Goal: Check status: Check status

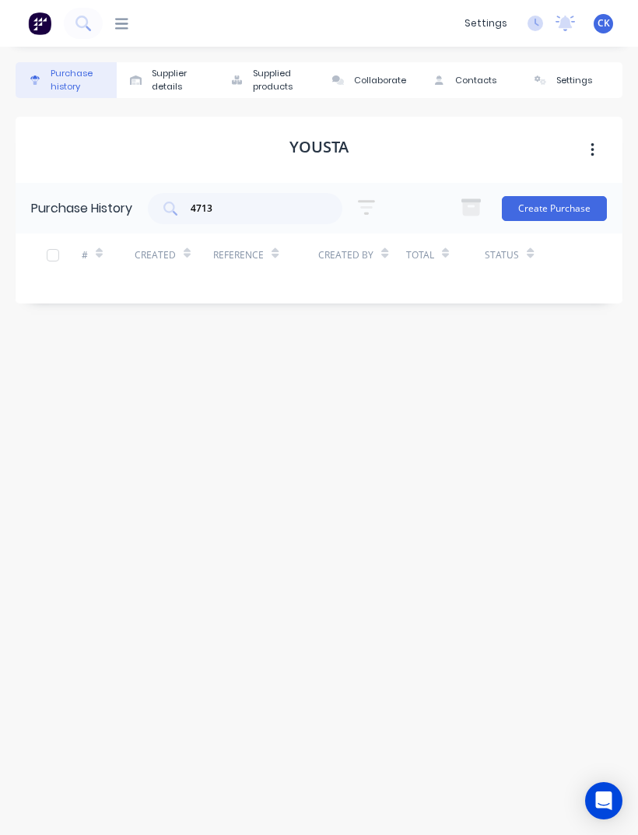
click at [44, 17] on img at bounding box center [39, 23] width 23 height 23
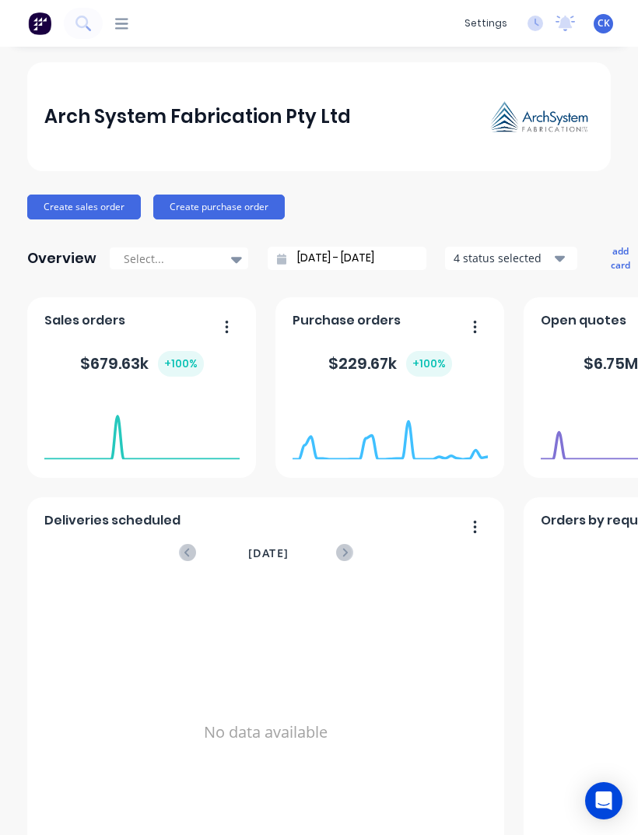
click at [76, 24] on icon at bounding box center [82, 22] width 12 height 12
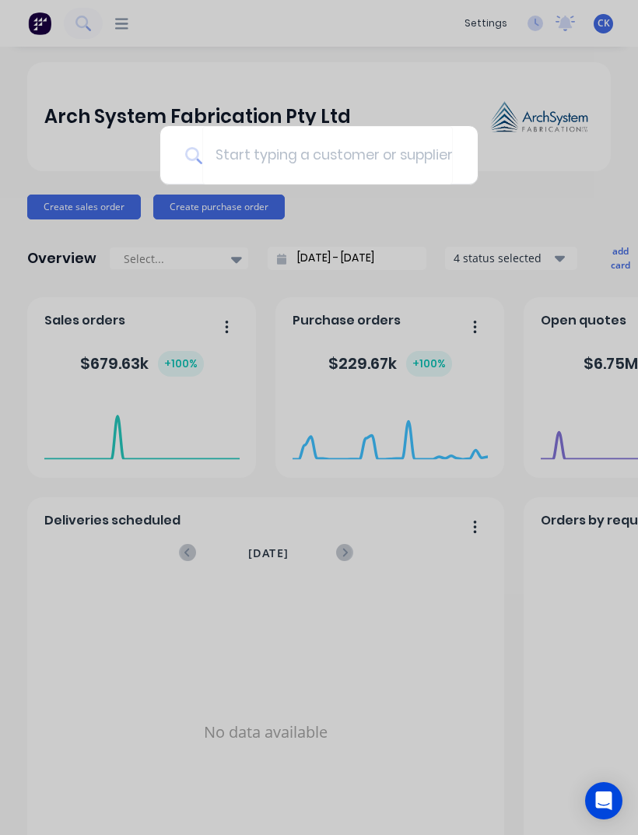
click at [41, 29] on div at bounding box center [319, 417] width 638 height 835
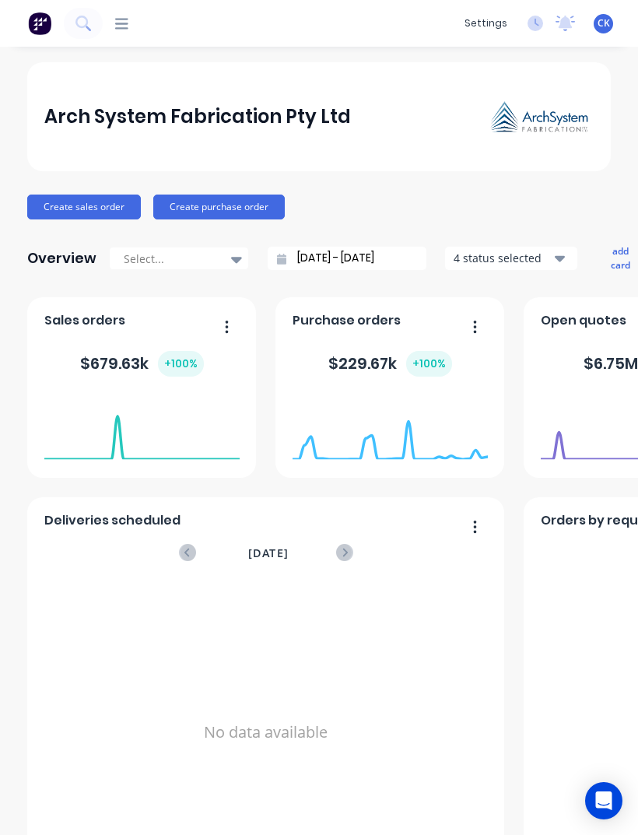
click at [90, 19] on icon at bounding box center [83, 23] width 15 height 15
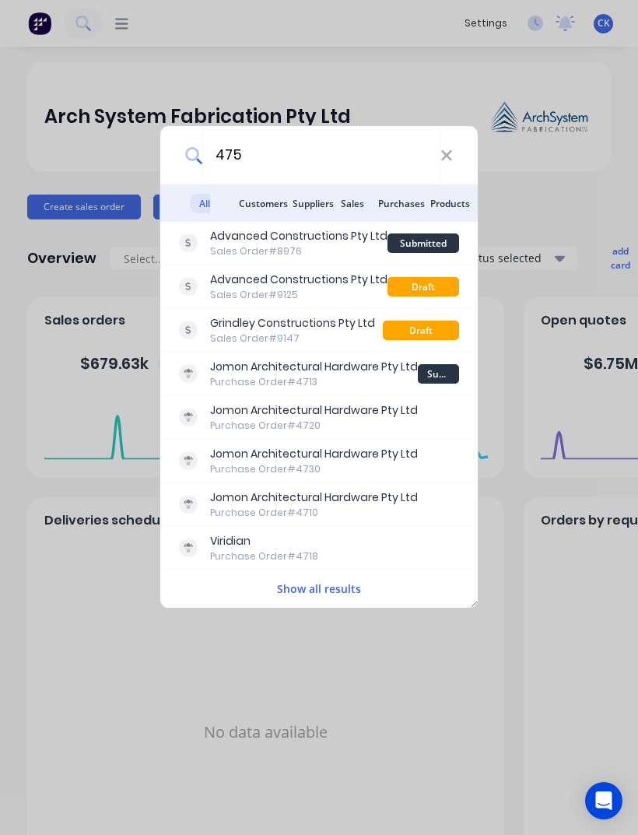
type input "4756"
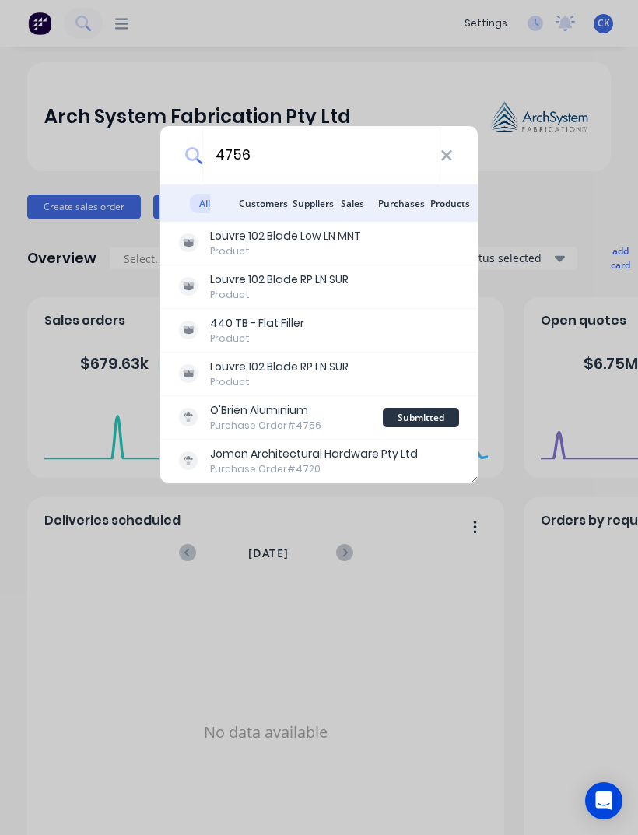
click at [287, 414] on div "O'Brien Aluminium" at bounding box center [265, 411] width 111 height 16
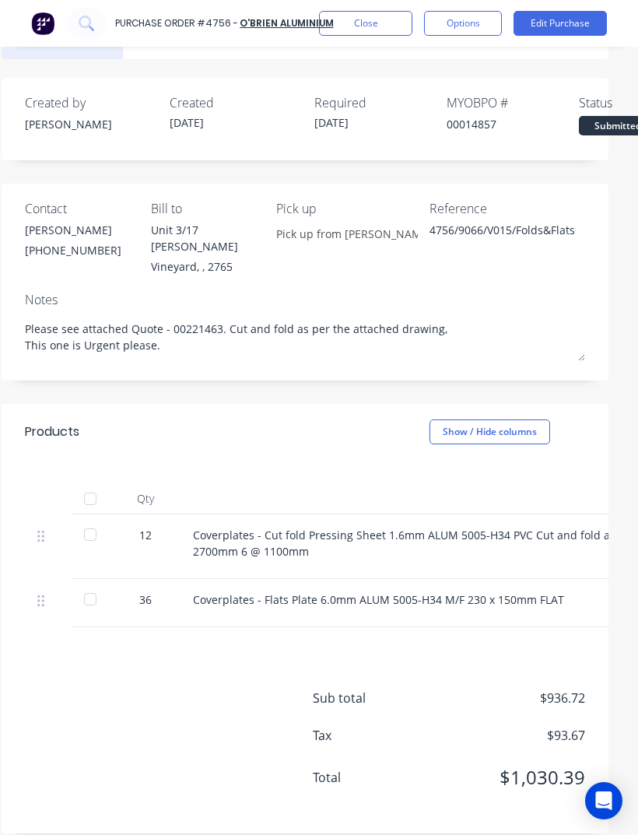
scroll to position [43, 16]
click at [100, 519] on div at bounding box center [88, 534] width 31 height 31
click at [88, 584] on div at bounding box center [88, 599] width 31 height 31
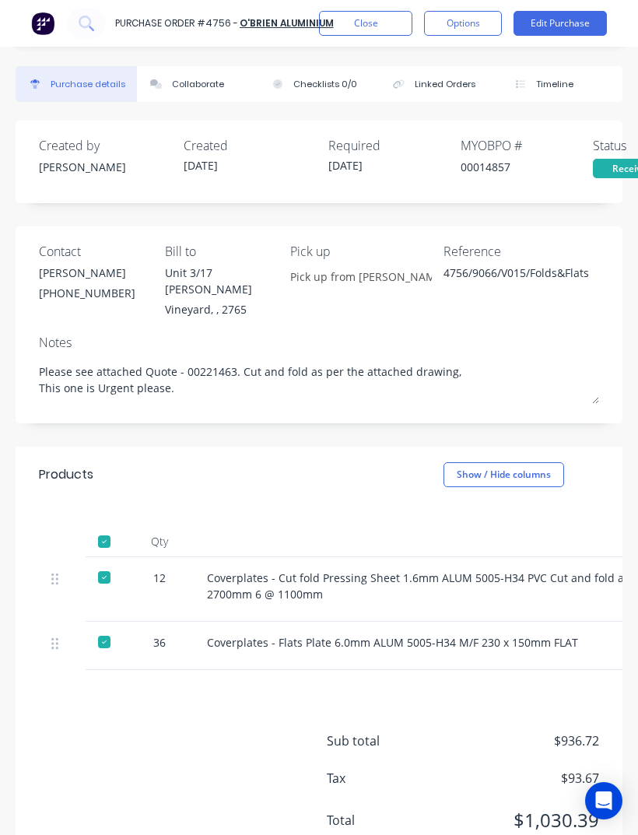
scroll to position [1, 0]
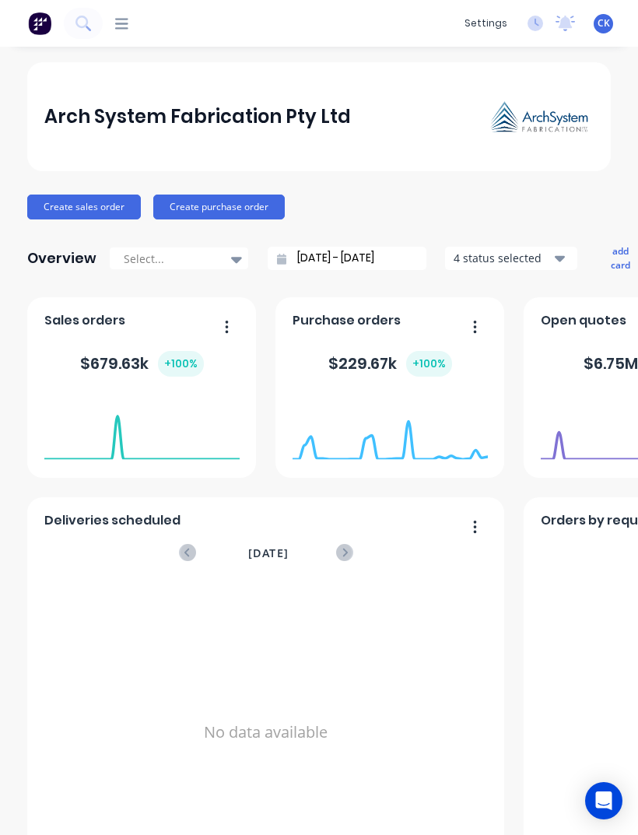
click at [113, 30] on div at bounding box center [116, 23] width 26 height 15
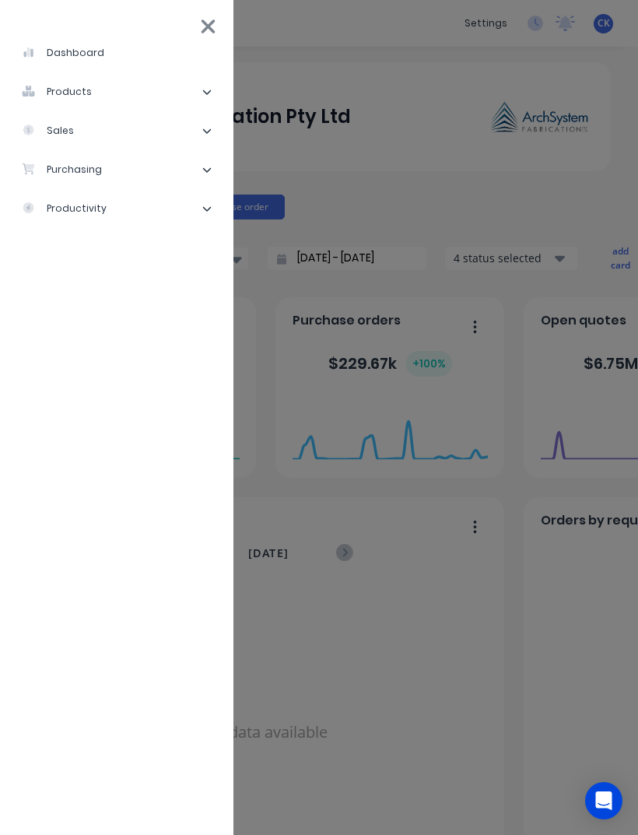
click at [143, 176] on li "purchasing" at bounding box center [116, 169] width 209 height 39
click at [154, 200] on li "Purchase Orders" at bounding box center [123, 208] width 196 height 39
click at [111, 215] on div "Purchase Orders" at bounding box center [87, 209] width 107 height 14
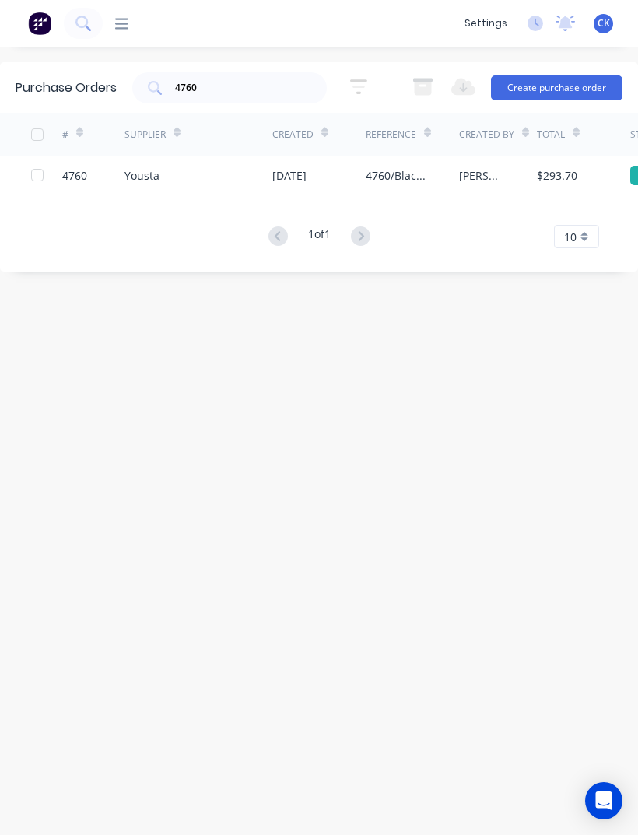
click at [252, 85] on input "4760" at bounding box center [238, 88] width 129 height 16
type input "4"
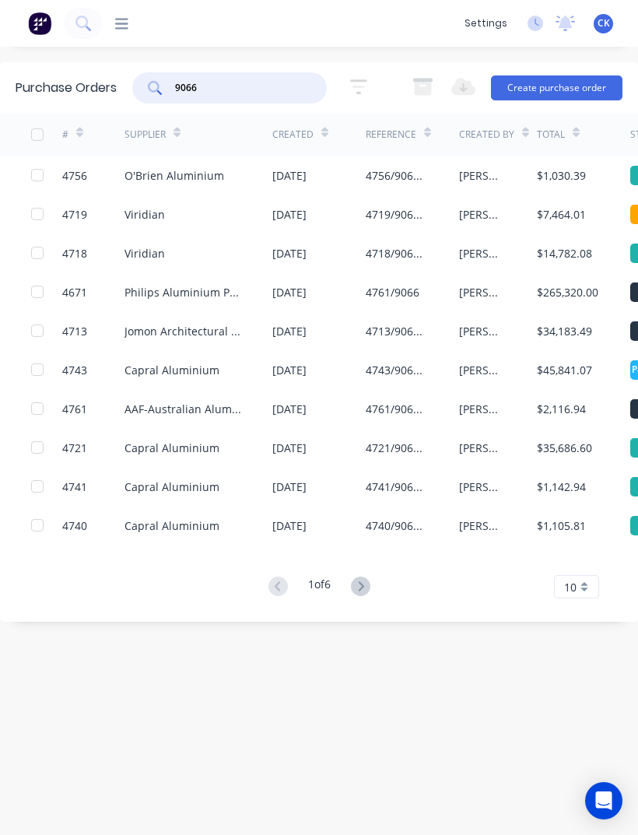
type input "9066"
click at [322, 135] on icon at bounding box center [325, 135] width 7 height 5
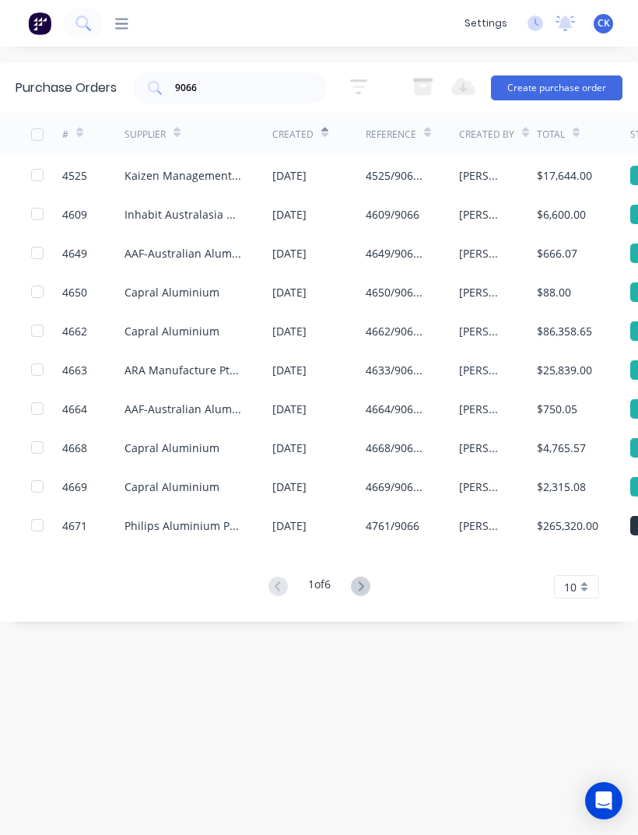
click at [325, 132] on icon at bounding box center [325, 133] width 7 height 12
click at [566, 255] on div "$658.72" at bounding box center [557, 253] width 40 height 16
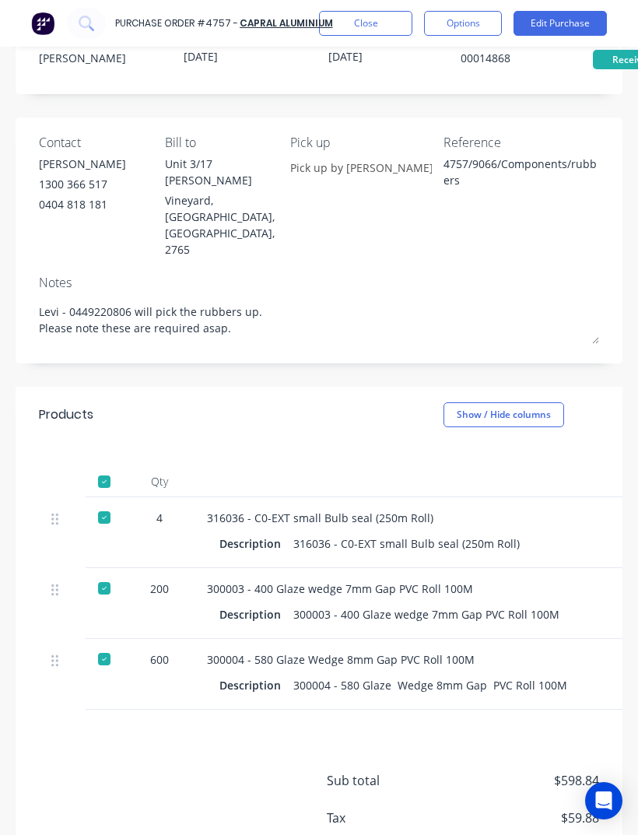
scroll to position [107, 0]
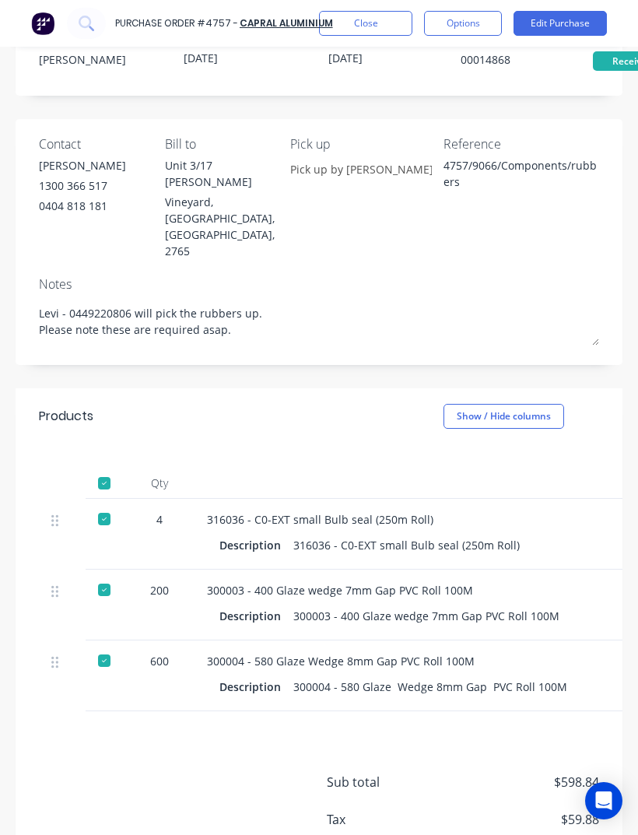
click at [385, 28] on button "Close" at bounding box center [365, 23] width 93 height 25
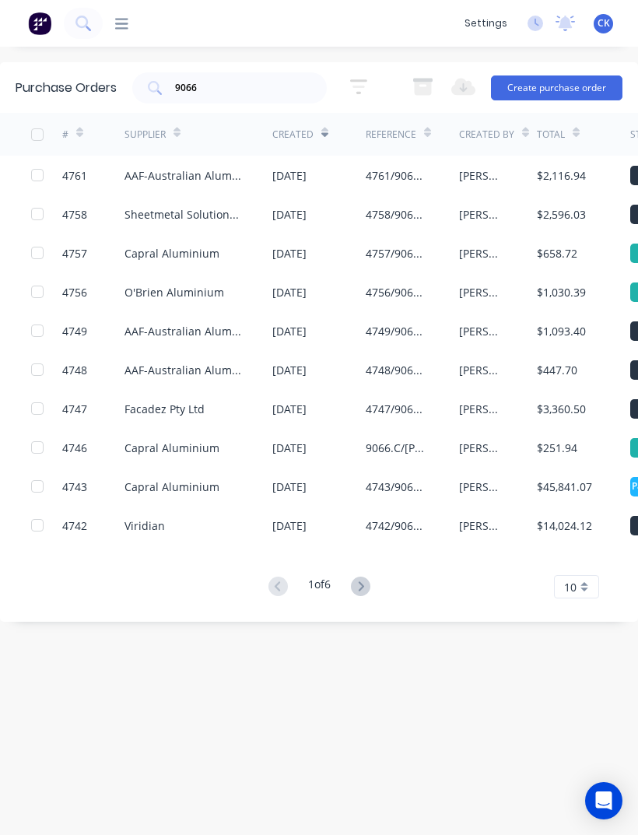
click at [420, 450] on div "9066.C/[PERSON_NAME] glazing component" at bounding box center [397, 448] width 62 height 16
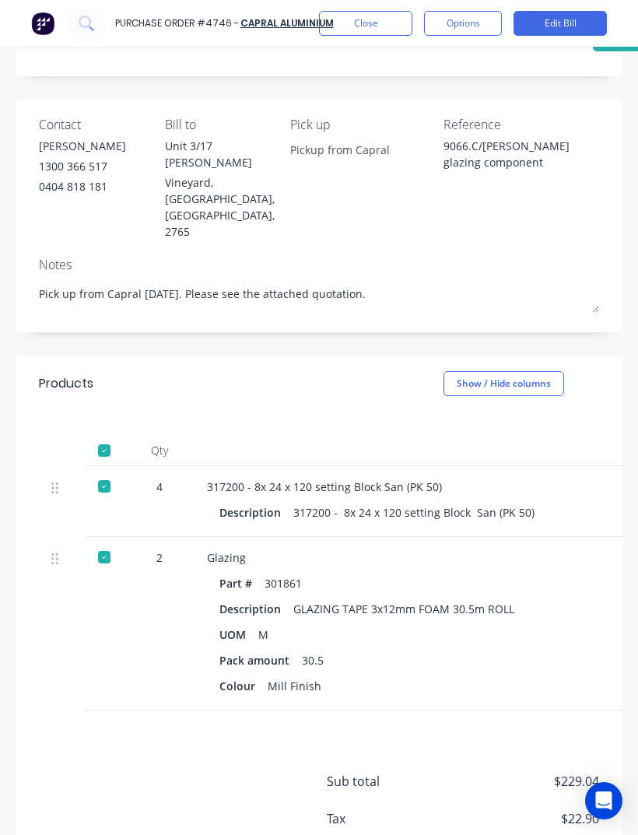
scroll to position [126, 0]
click at [392, 16] on button "Close" at bounding box center [365, 23] width 93 height 25
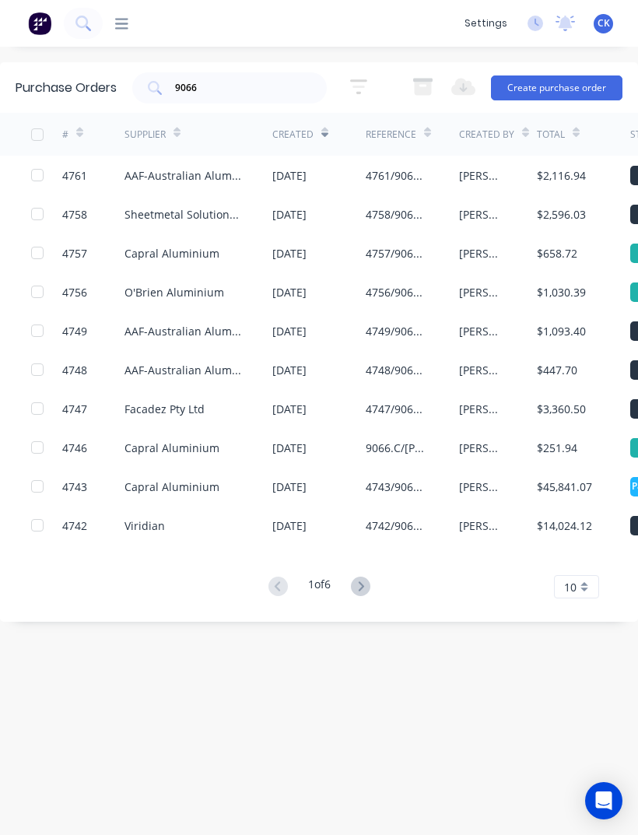
click at [501, 489] on div "[PERSON_NAME]" at bounding box center [498, 486] width 78 height 39
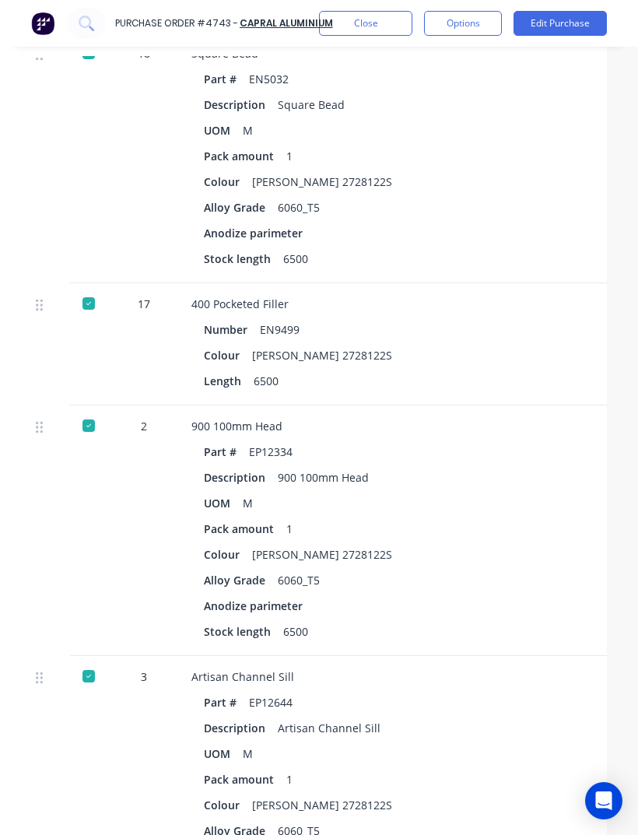
scroll to position [1907, 14]
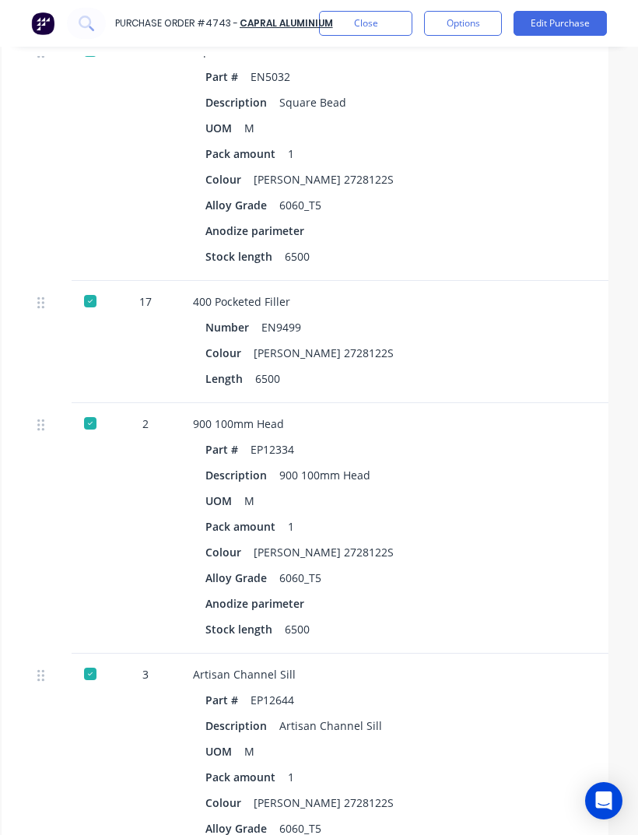
click at [385, 32] on button "Close" at bounding box center [365, 23] width 93 height 25
